Goal: Information Seeking & Learning: Learn about a topic

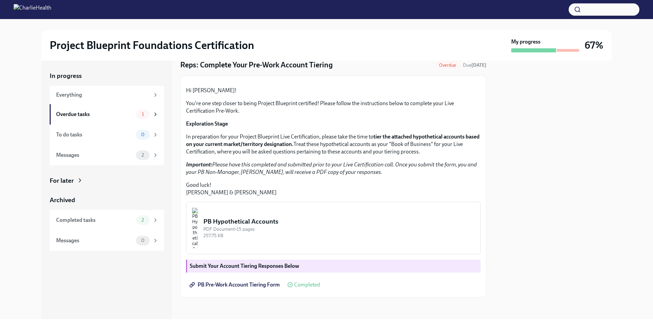
scroll to position [57, 0]
click at [119, 97] on div "Everything" at bounding box center [103, 94] width 94 height 7
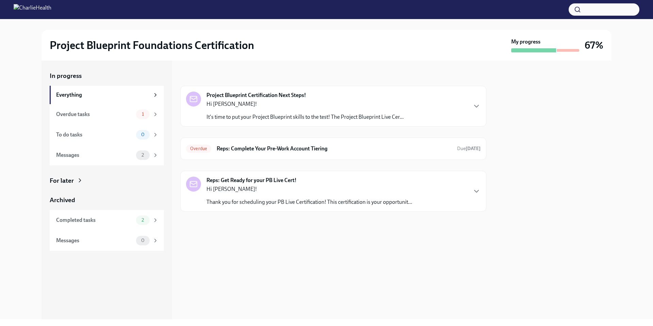
click at [257, 115] on p "It's time to put your Project Blueprint skills to the test! The Project Bluepri…" at bounding box center [305, 116] width 197 height 7
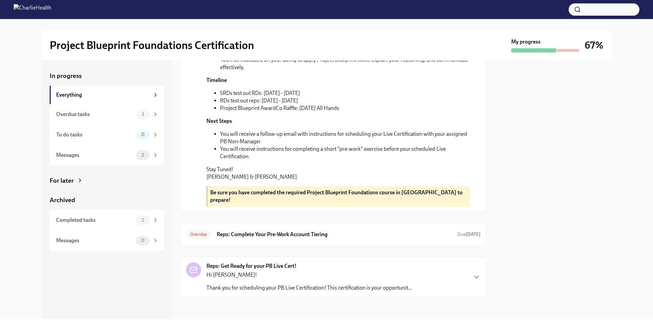
scroll to position [202, 0]
click at [116, 118] on div "Overdue tasks 1" at bounding box center [107, 115] width 102 height 10
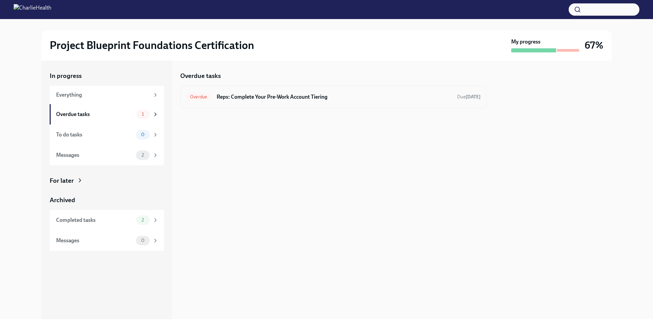
click at [281, 94] on h6 "Reps: Complete Your Pre-Work Account Tiering" at bounding box center [334, 96] width 235 height 7
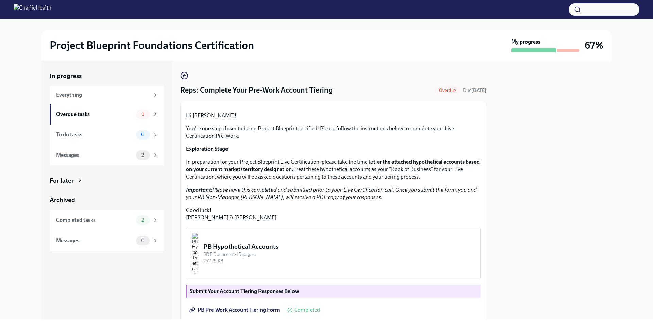
scroll to position [96, 0]
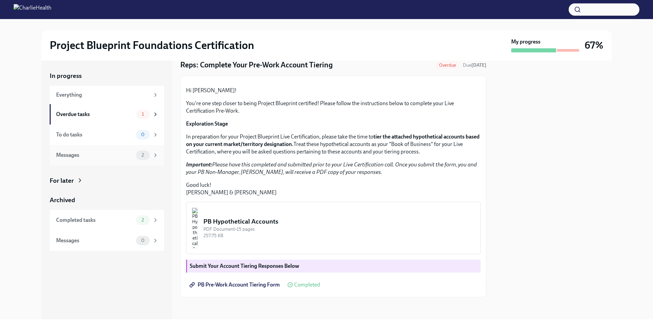
click at [106, 158] on div "Messages" at bounding box center [94, 154] width 77 height 7
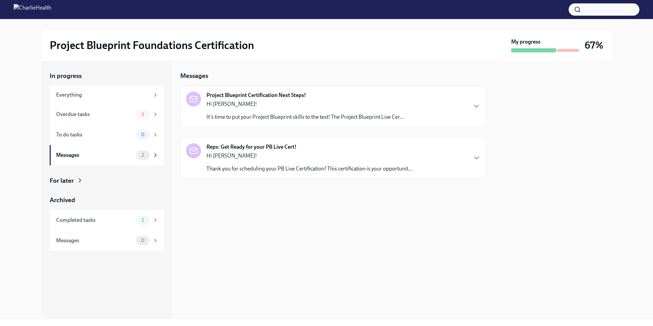
click at [265, 96] on strong "Project Blueprint Certification Next Steps!" at bounding box center [257, 95] width 100 height 7
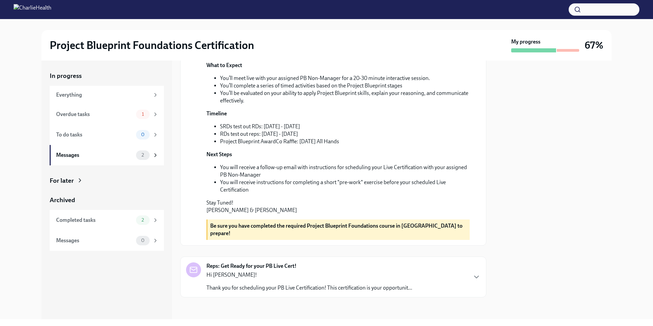
scroll to position [118, 0]
